Goal: Information Seeking & Learning: Find specific fact

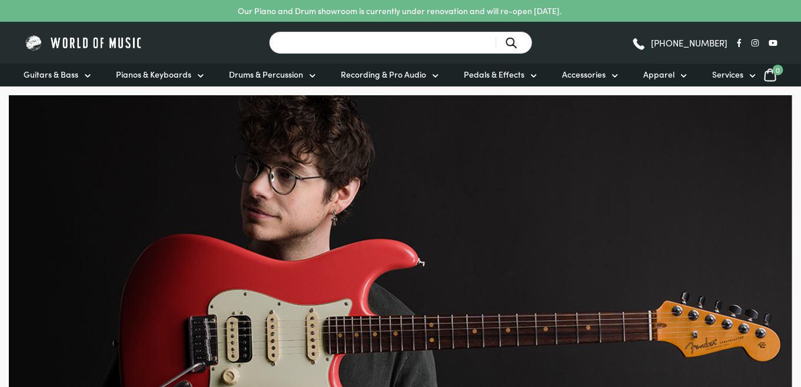
click at [320, 42] on input "Search for a product ..." at bounding box center [401, 42] width 264 height 23
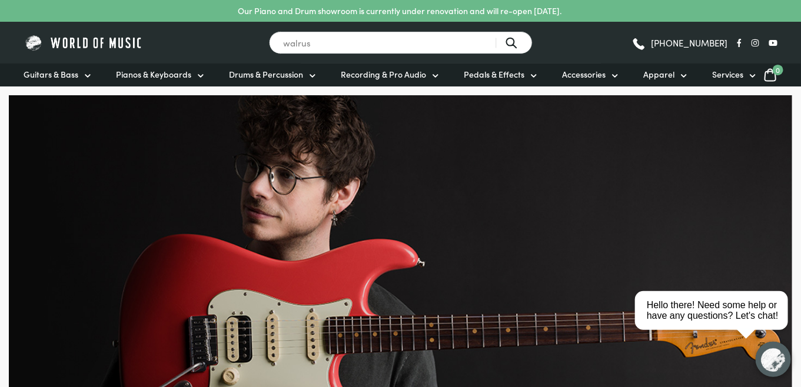
type input "walrus"
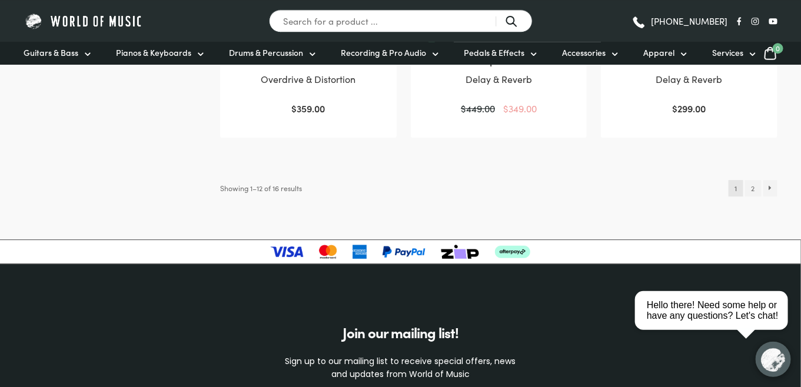
scroll to position [1330, 0]
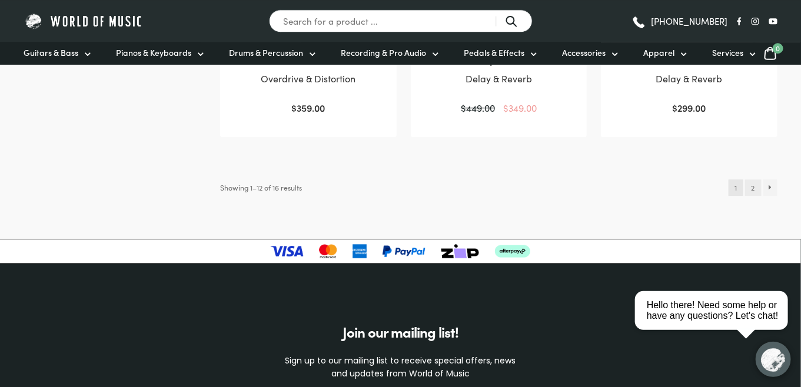
click at [752, 187] on link "2" at bounding box center [753, 188] width 16 height 16
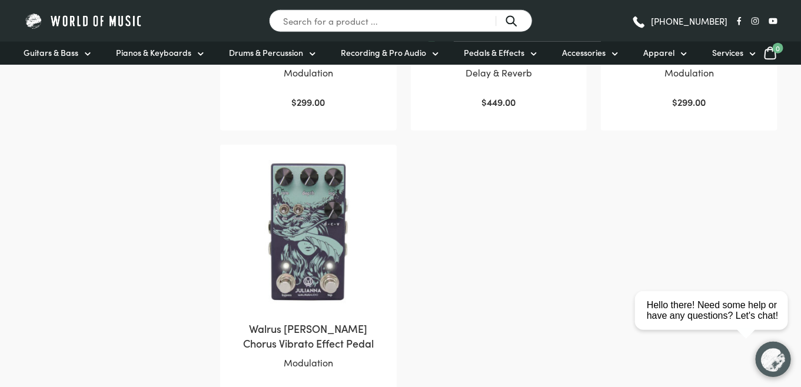
scroll to position [466, 0]
